Goal: Task Accomplishment & Management: Use online tool/utility

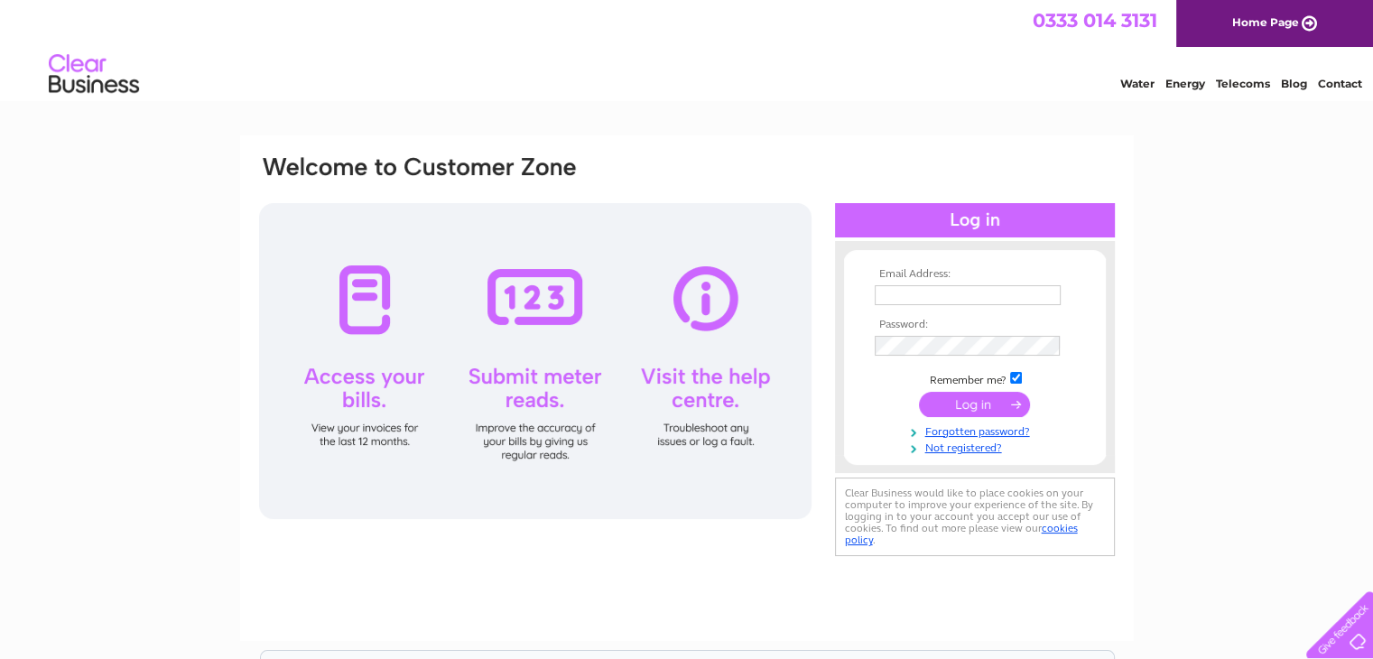
click at [922, 296] on input "text" at bounding box center [968, 295] width 186 height 20
type input "stokepriorclub@gmail.com"
click at [919, 393] on input "submit" at bounding box center [974, 405] width 111 height 25
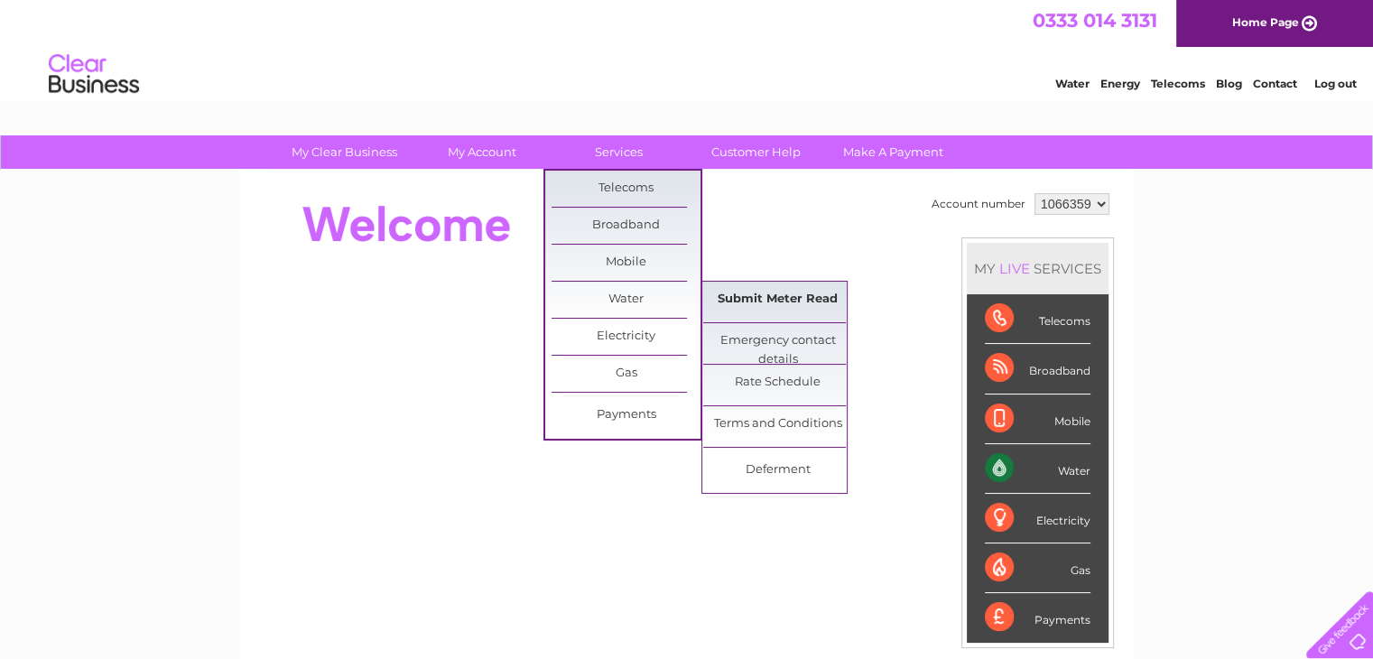
click at [733, 308] on link "Submit Meter Read" at bounding box center [777, 300] width 149 height 36
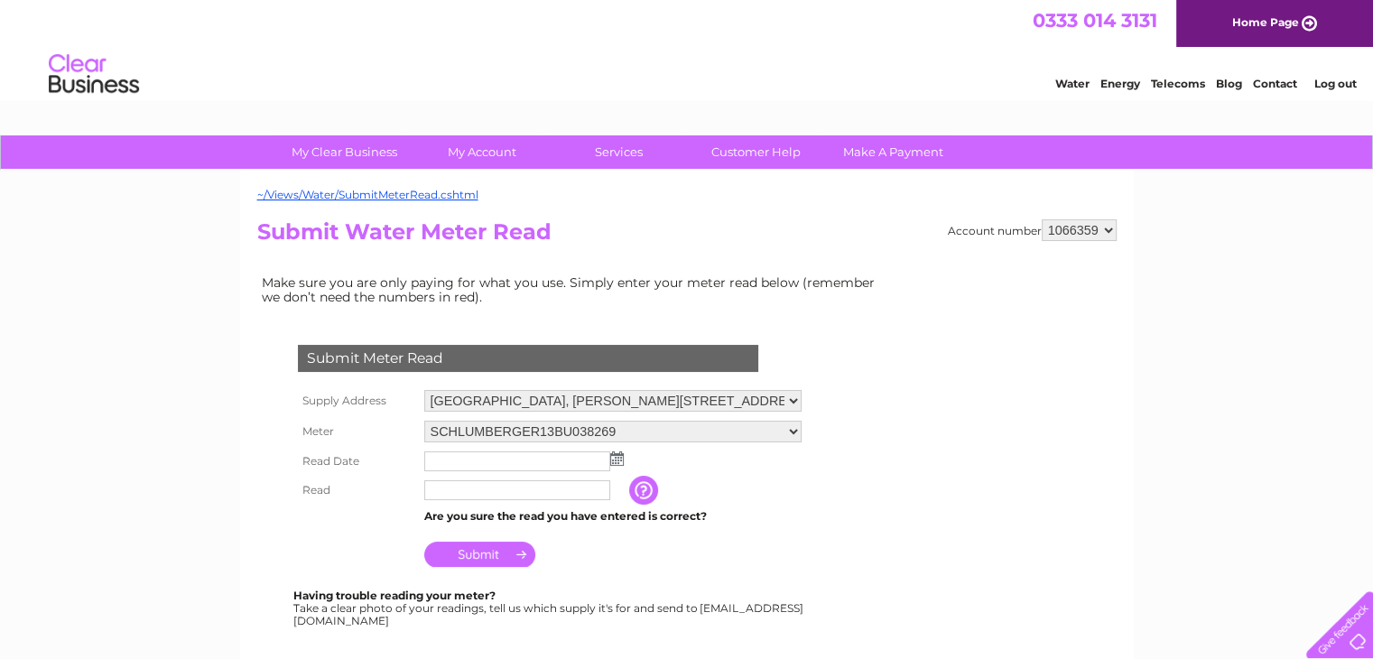
click at [617, 462] on img at bounding box center [617, 458] width 14 height 14
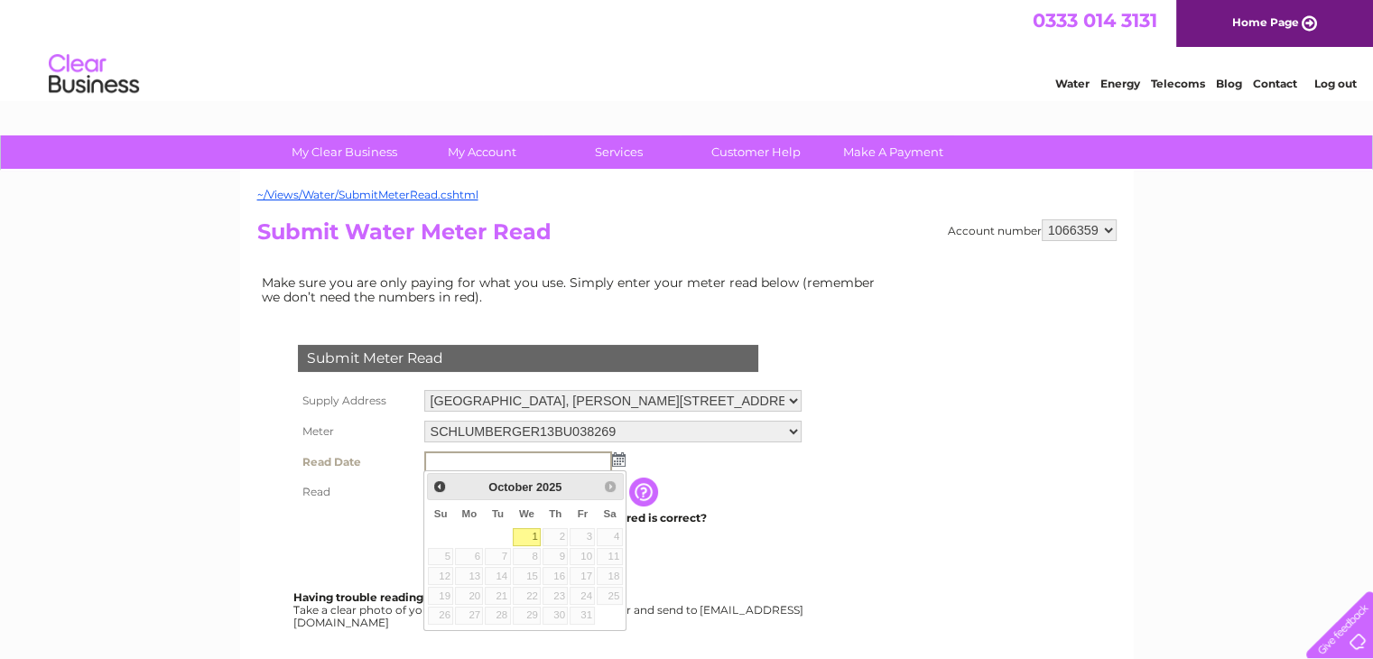
click at [536, 539] on link "1" at bounding box center [527, 537] width 29 height 18
type input "2025/10/01"
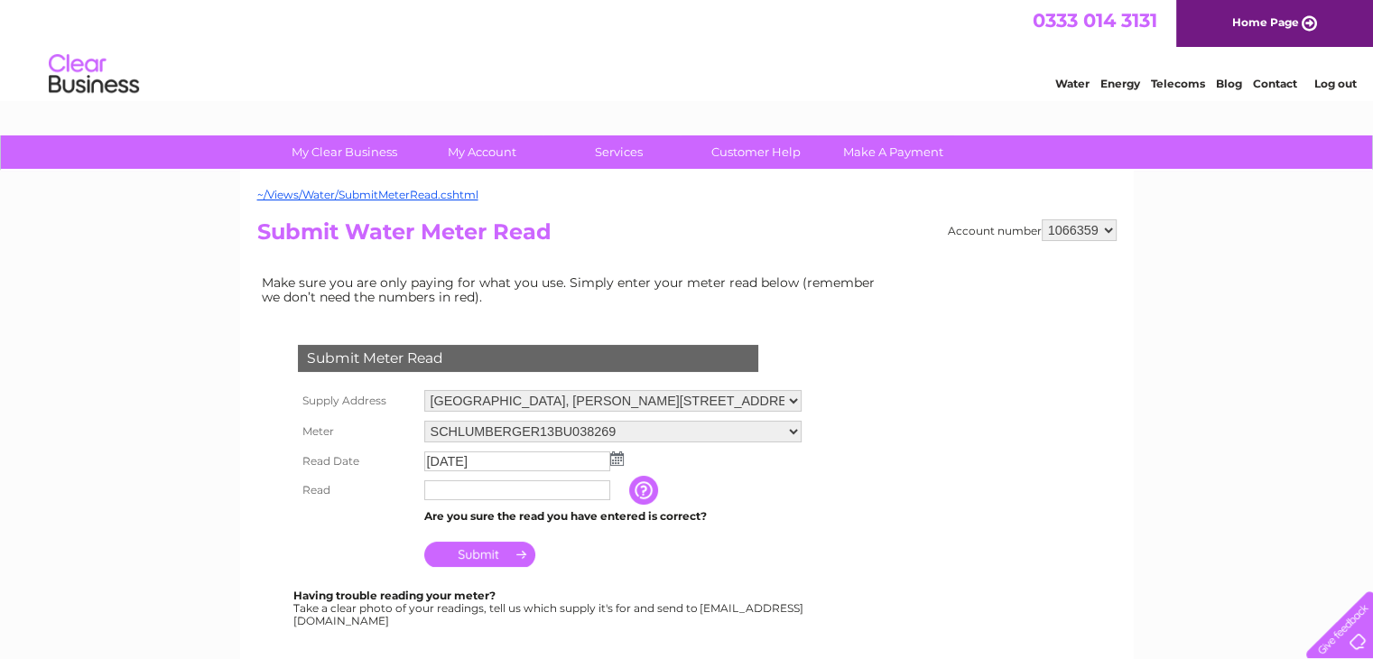
click at [508, 494] on input "text" at bounding box center [517, 490] width 186 height 20
type input "10375"
click at [465, 559] on input "Submit" at bounding box center [479, 555] width 111 height 25
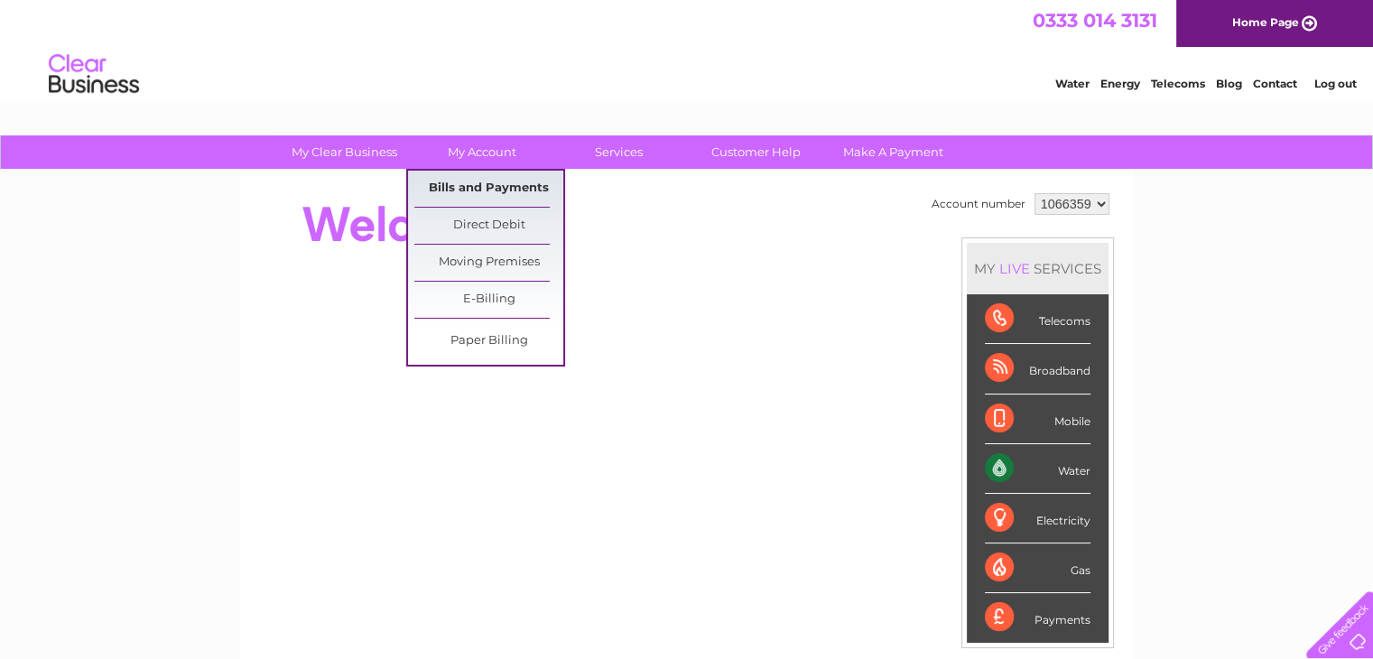
click at [481, 183] on link "Bills and Payments" at bounding box center [488, 189] width 149 height 36
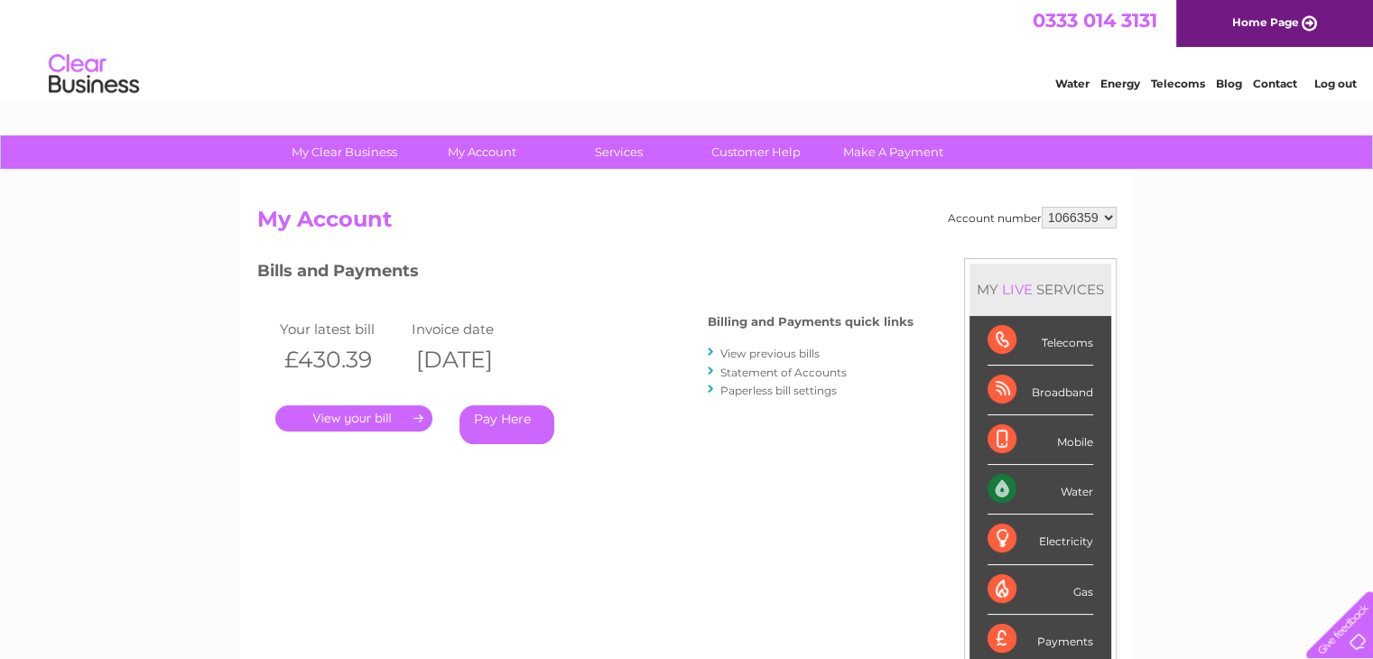
click at [346, 416] on link "." at bounding box center [353, 418] width 157 height 26
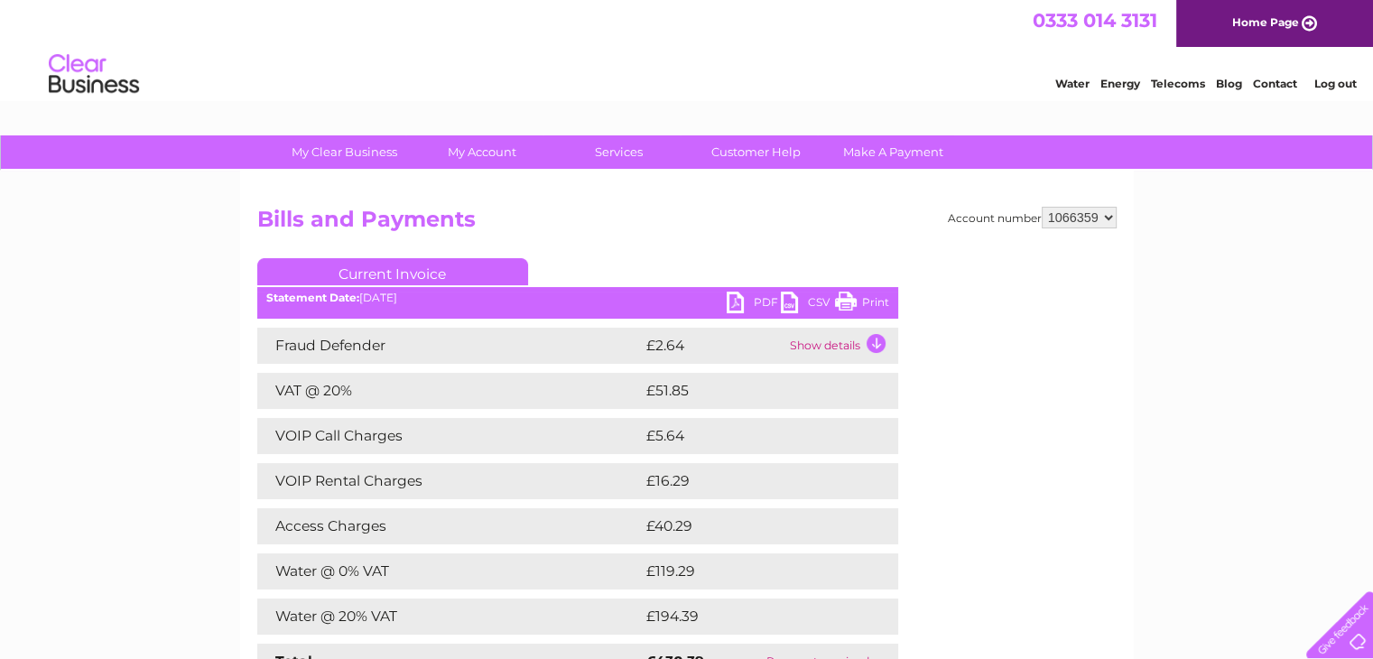
click at [762, 305] on link "PDF" at bounding box center [754, 305] width 54 height 26
